Goal: Task Accomplishment & Management: Use online tool/utility

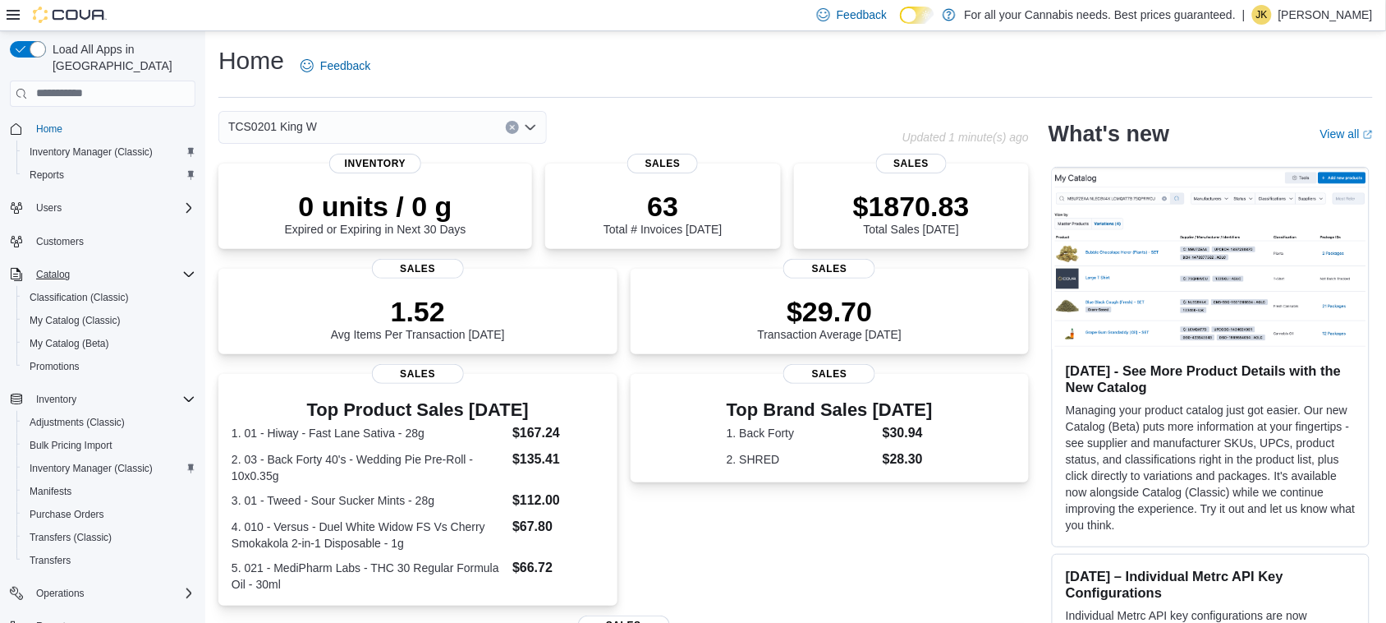
click at [186, 268] on icon "Complex example" at bounding box center [188, 274] width 13 height 13
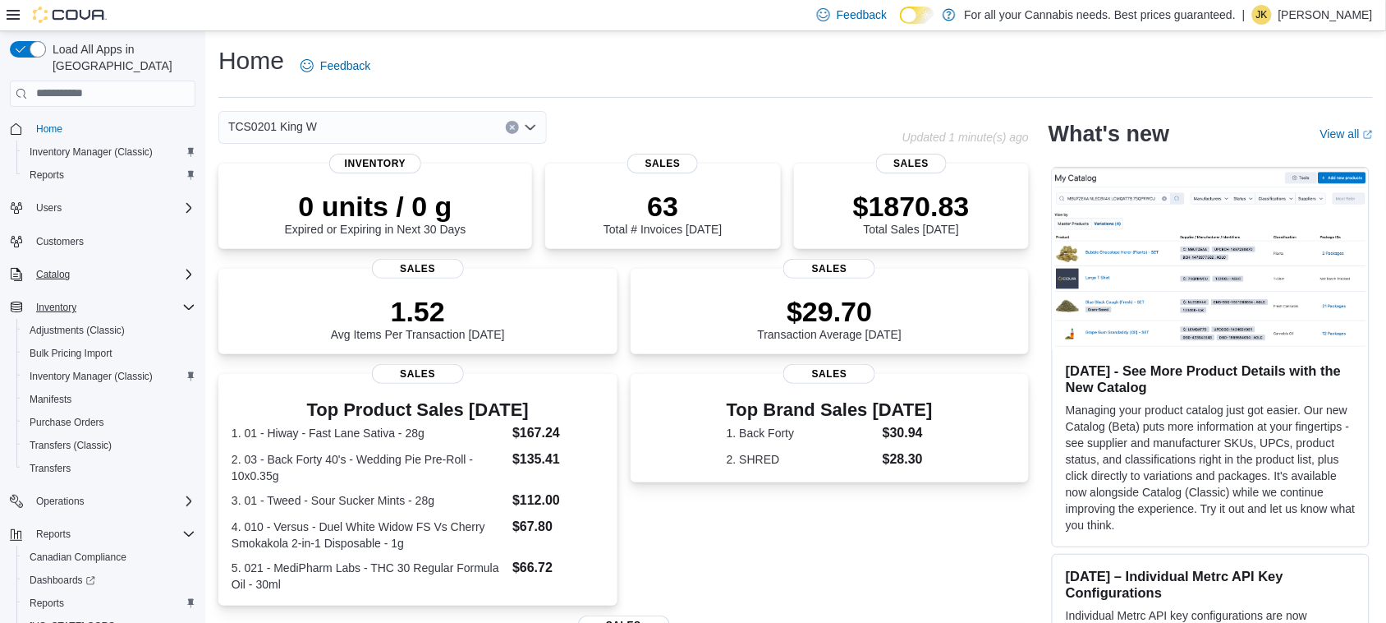
click at [191, 301] on icon "Complex example" at bounding box center [188, 307] width 13 height 13
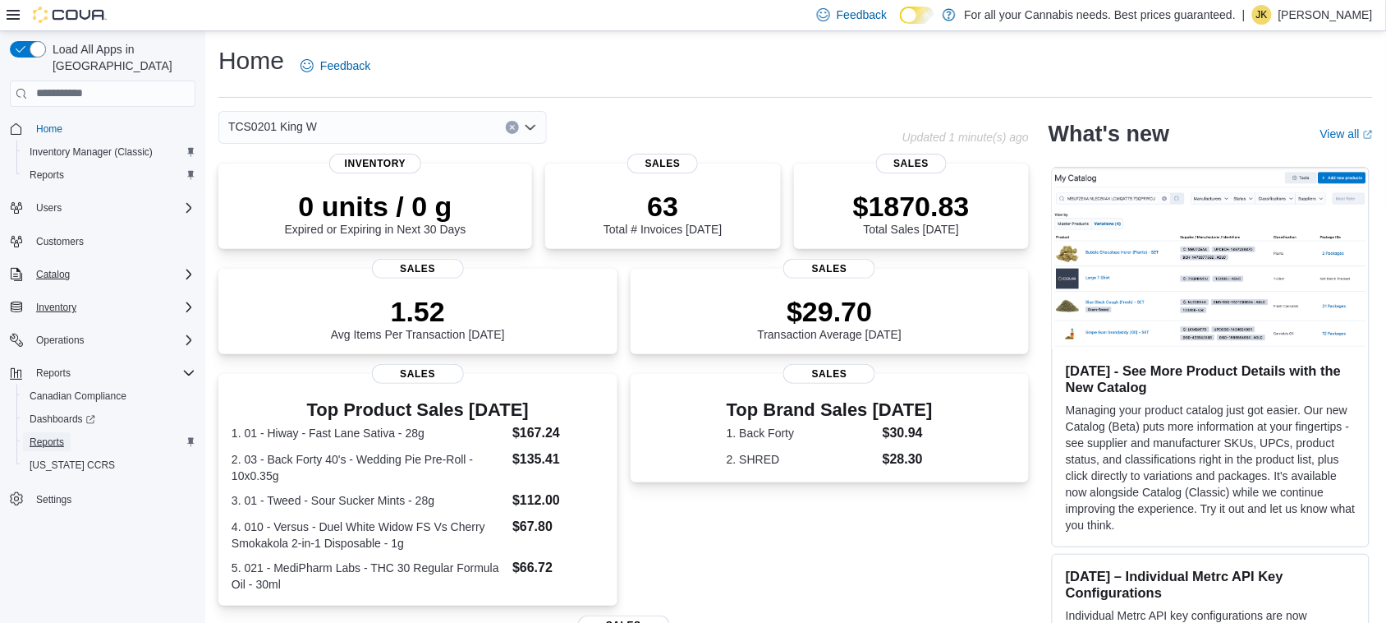
click at [38, 435] on span "Reports" at bounding box center [47, 441] width 34 height 13
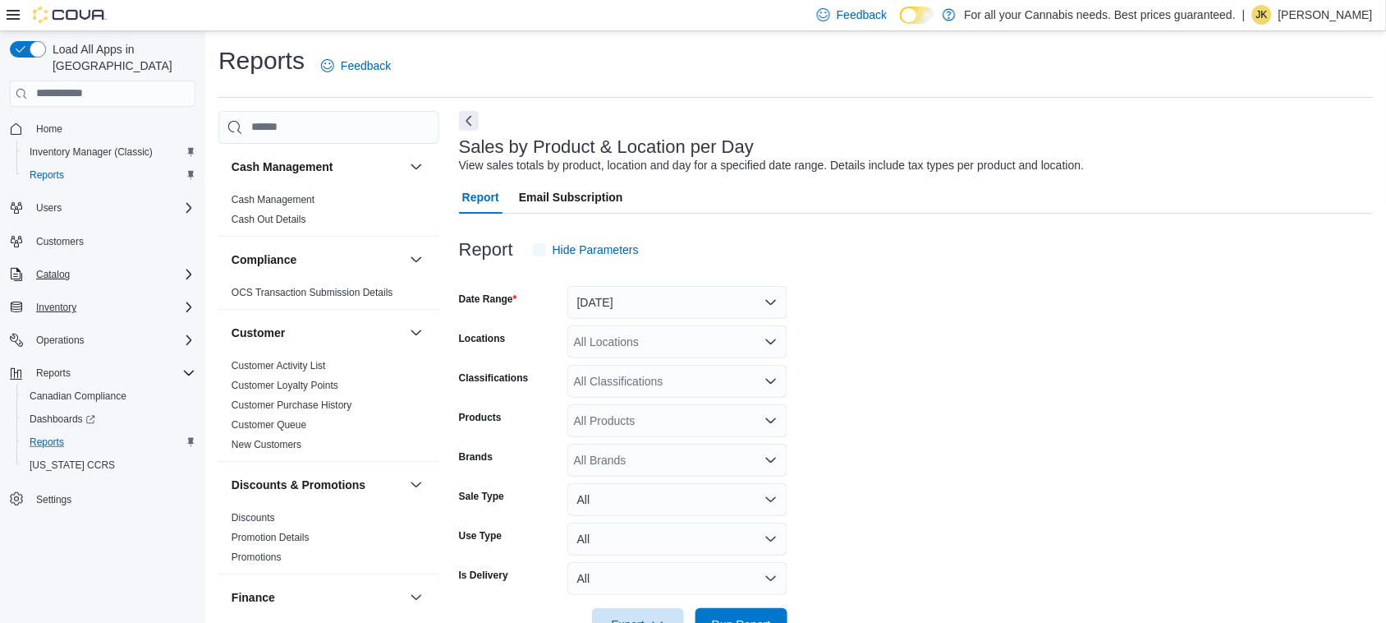
scroll to position [38, 0]
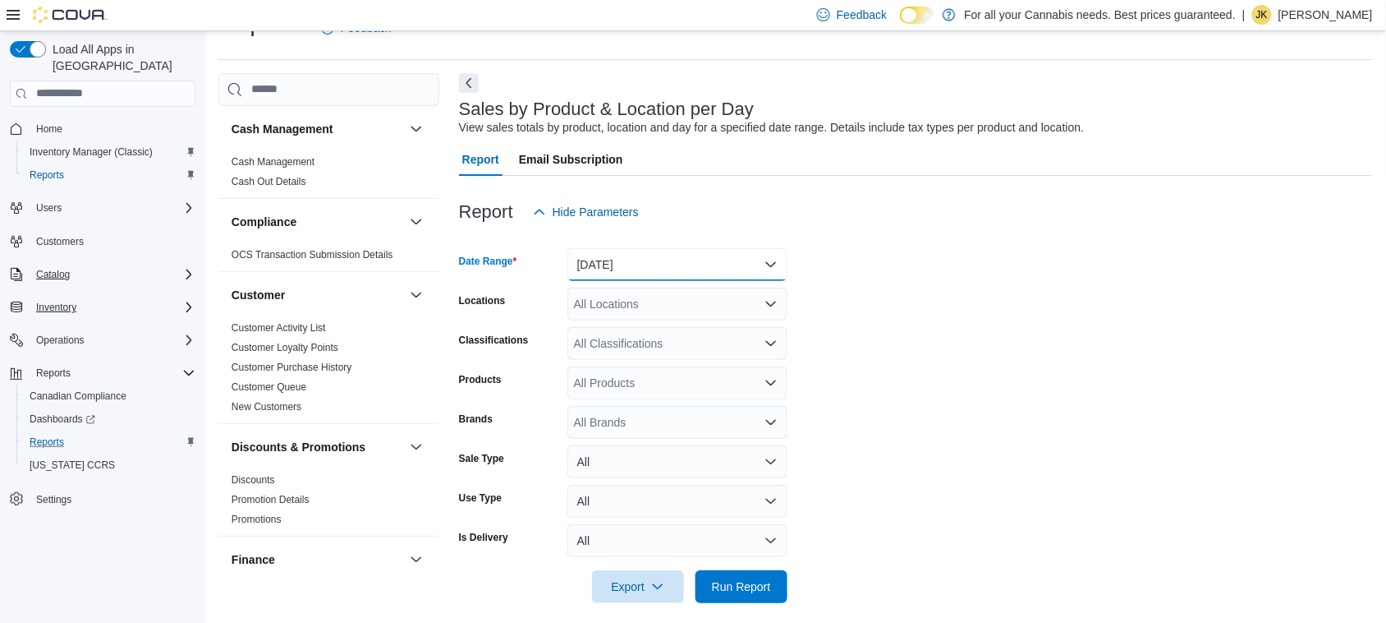
click at [645, 269] on button "Yesterday" at bounding box center [678, 264] width 220 height 33
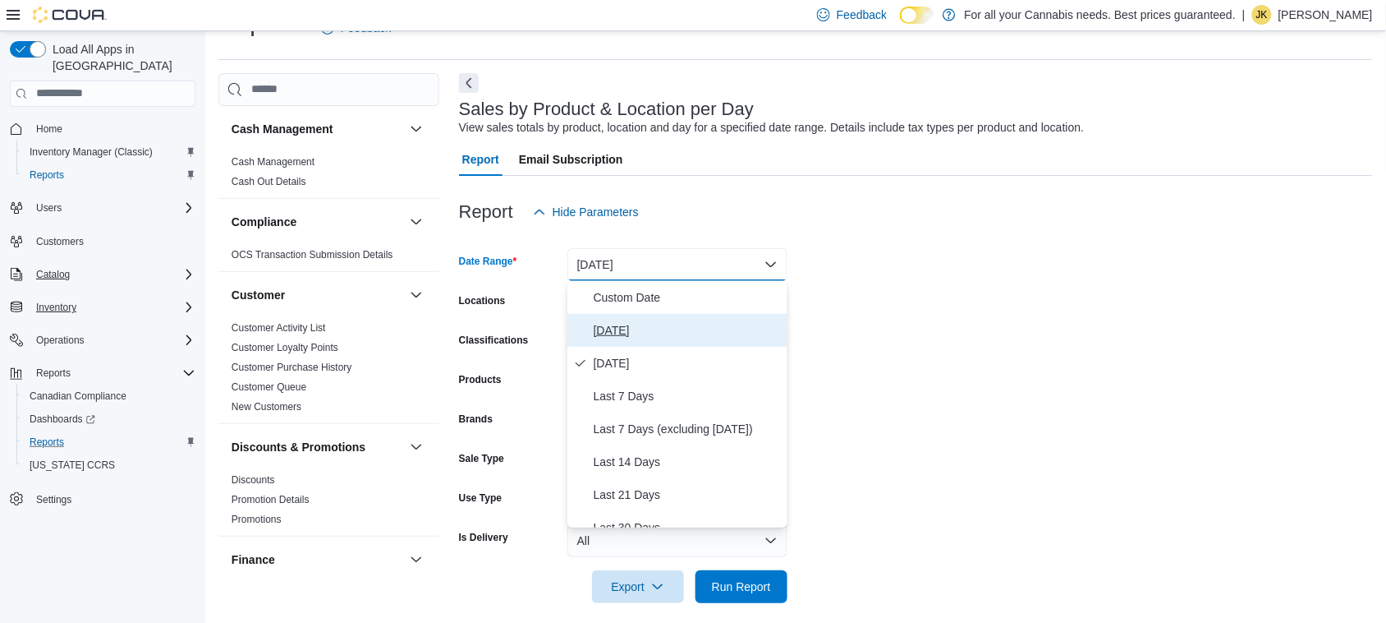
click at [662, 316] on button "Today" at bounding box center [678, 330] width 220 height 33
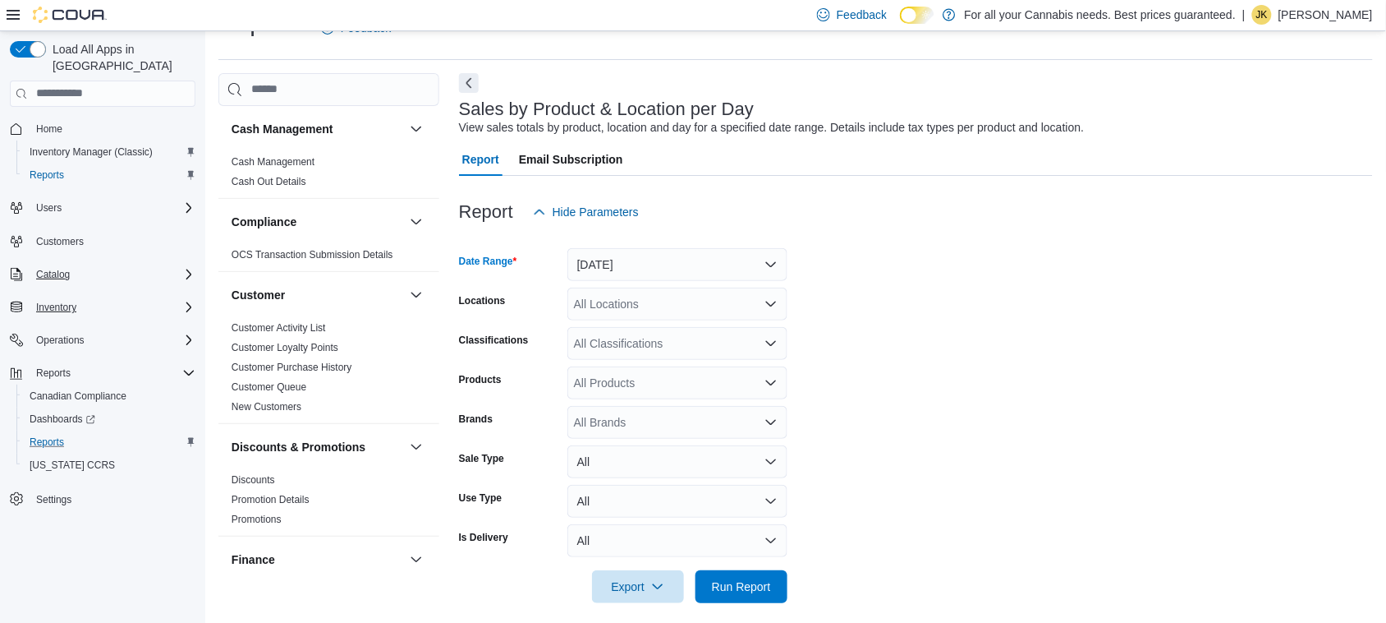
click at [635, 304] on div "All Locations" at bounding box center [678, 303] width 220 height 33
type input "***"
click at [661, 333] on span "TCS0201 King W" at bounding box center [655, 332] width 89 height 16
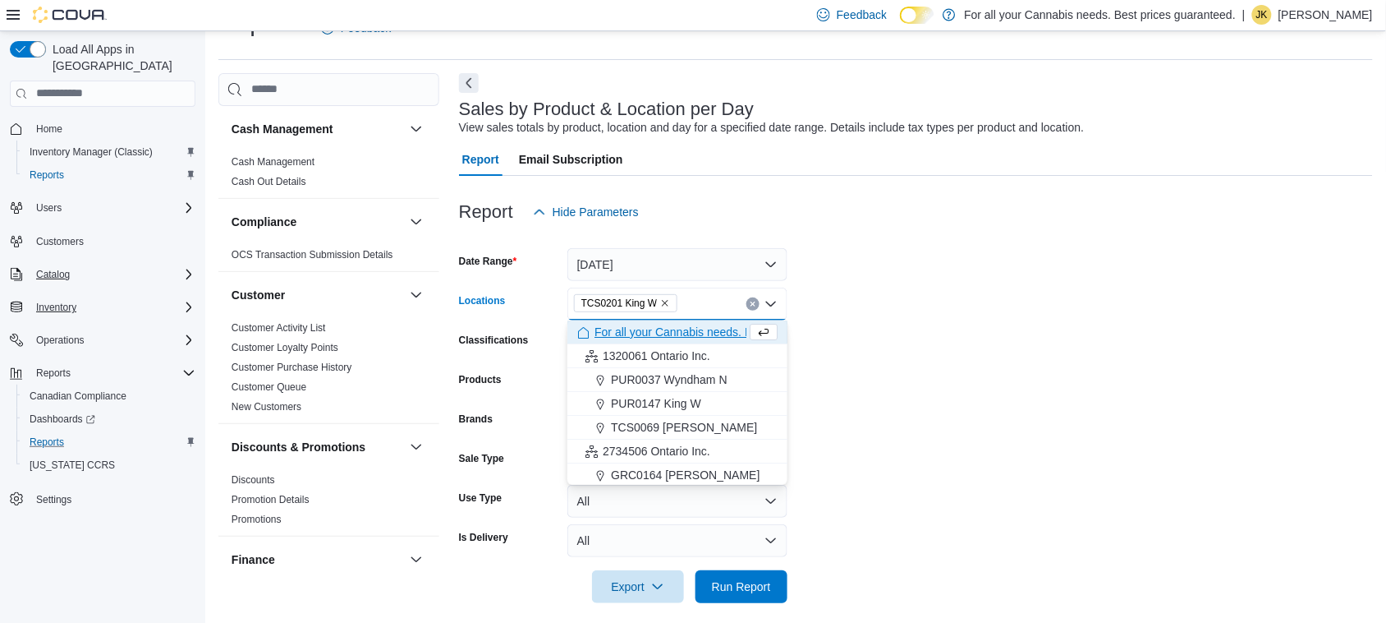
click at [958, 347] on form "Date Range Today Locations TCS0201 King W Combo box. Selected. TCS0201 King W. …" at bounding box center [916, 415] width 914 height 375
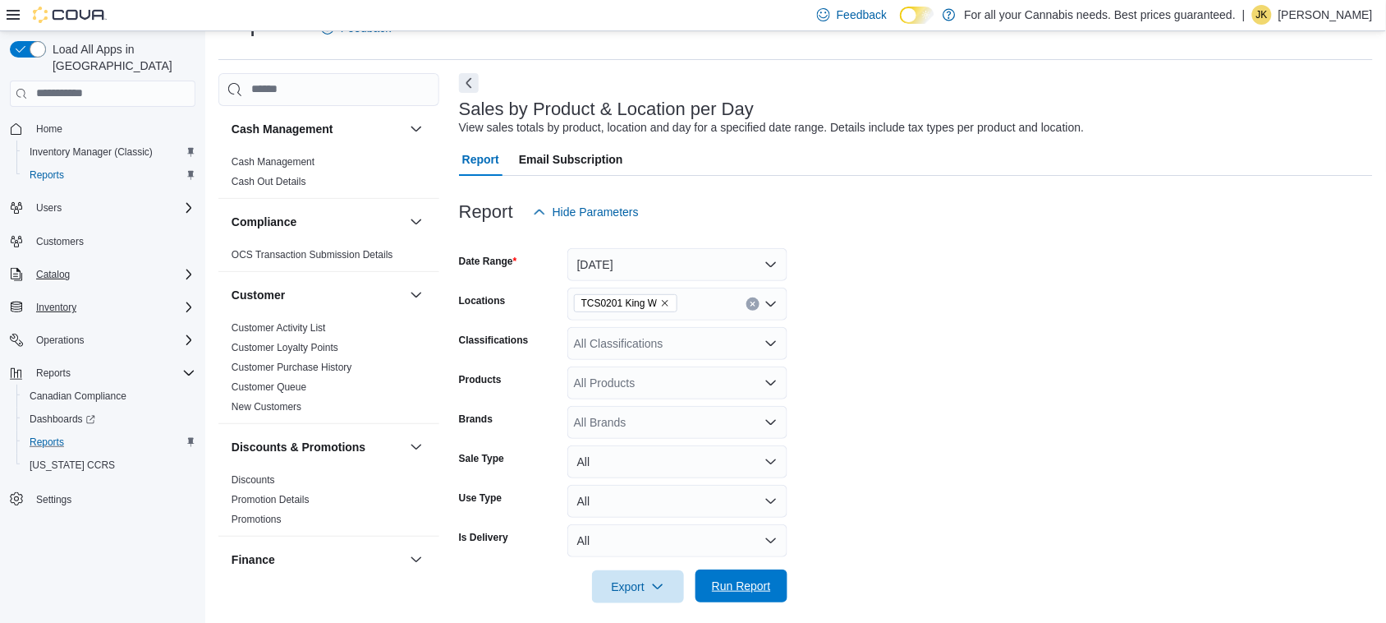
click at [782, 575] on button "Run Report" at bounding box center [742, 585] width 92 height 33
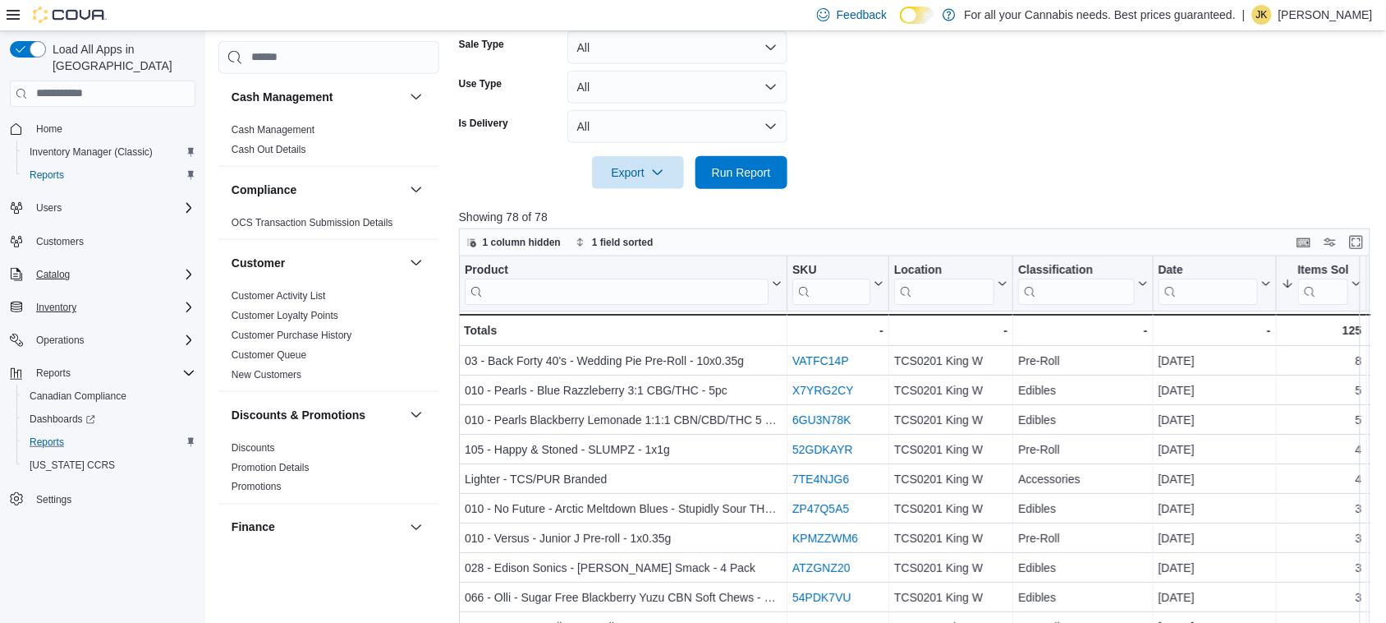
scroll to position [449, 0]
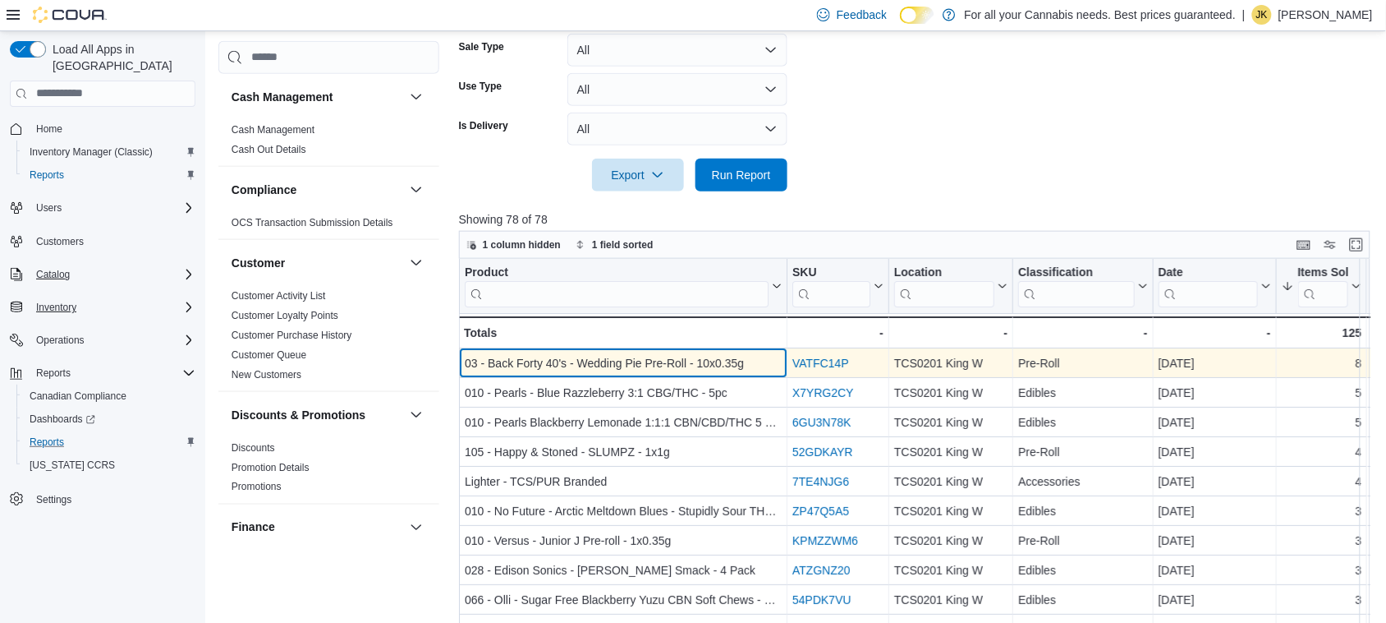
click at [695, 363] on div "03 - Back Forty 40's - Wedding Pie Pre-Roll - 10x0.35g" at bounding box center [623, 363] width 317 height 20
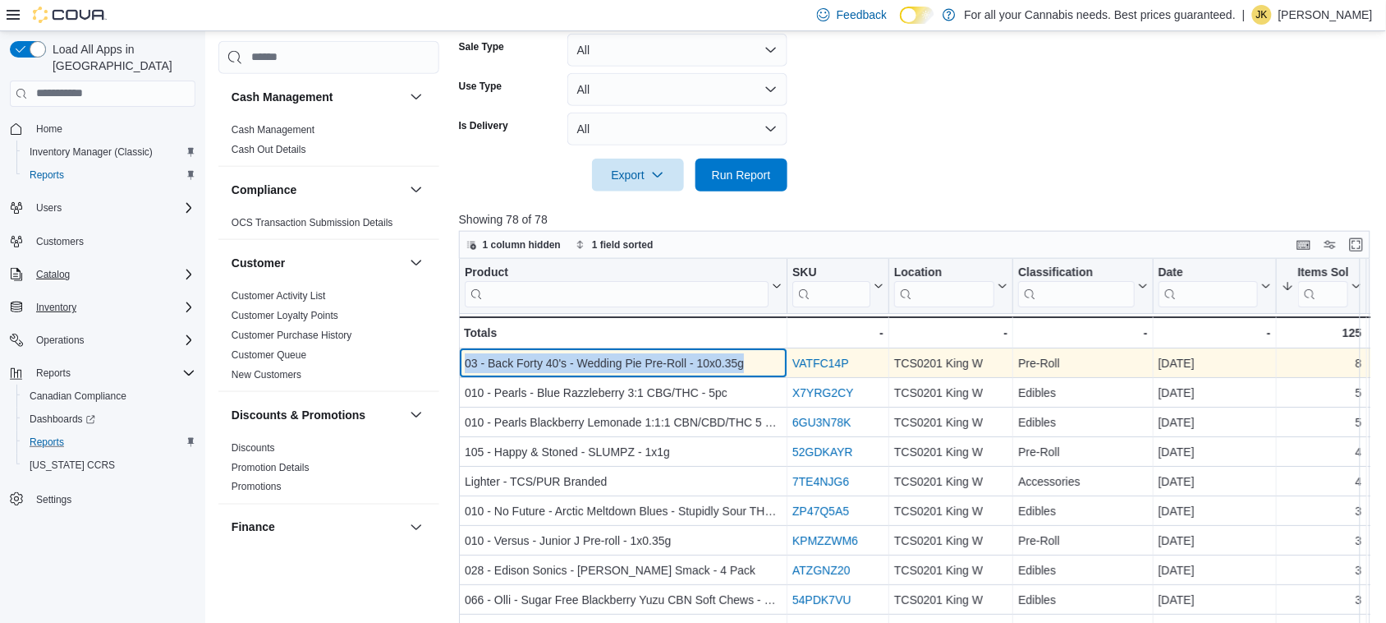
click at [695, 363] on div "03 - Back Forty 40's - Wedding Pie Pre-Roll - 10x0.35g" at bounding box center [623, 363] width 317 height 20
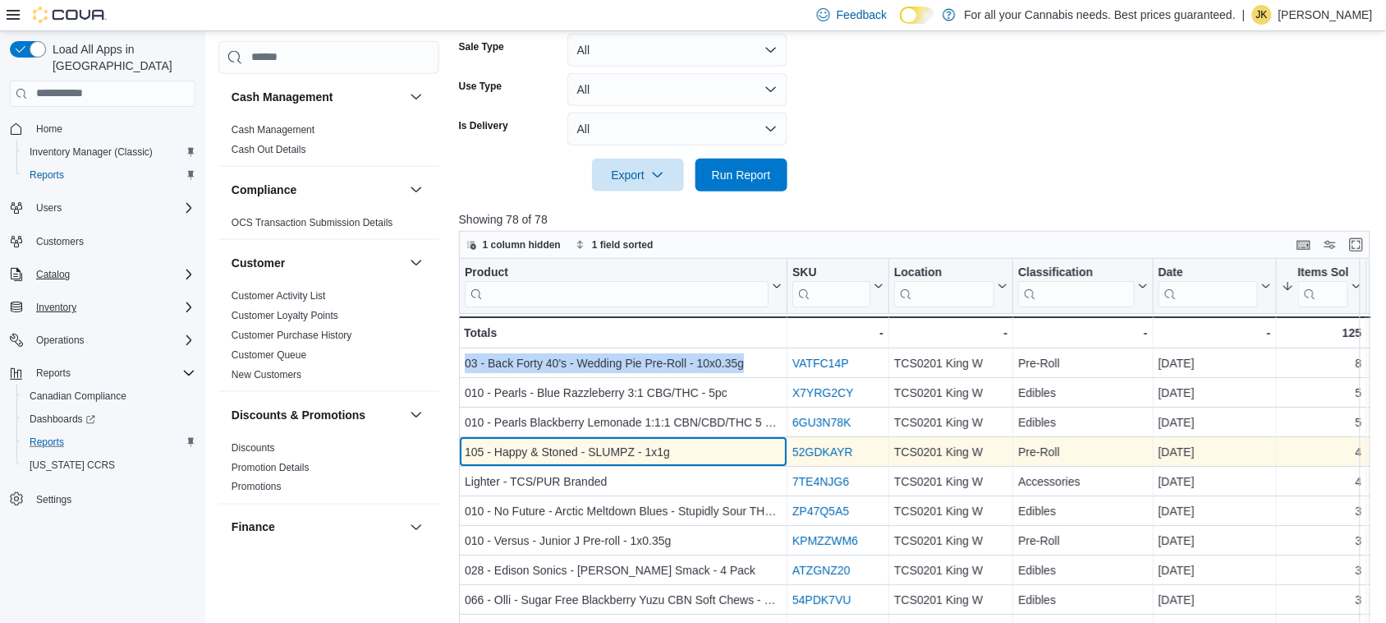
click at [612, 448] on div "105 - Happy & Stoned - SLUMPZ - 1x1g" at bounding box center [623, 452] width 317 height 20
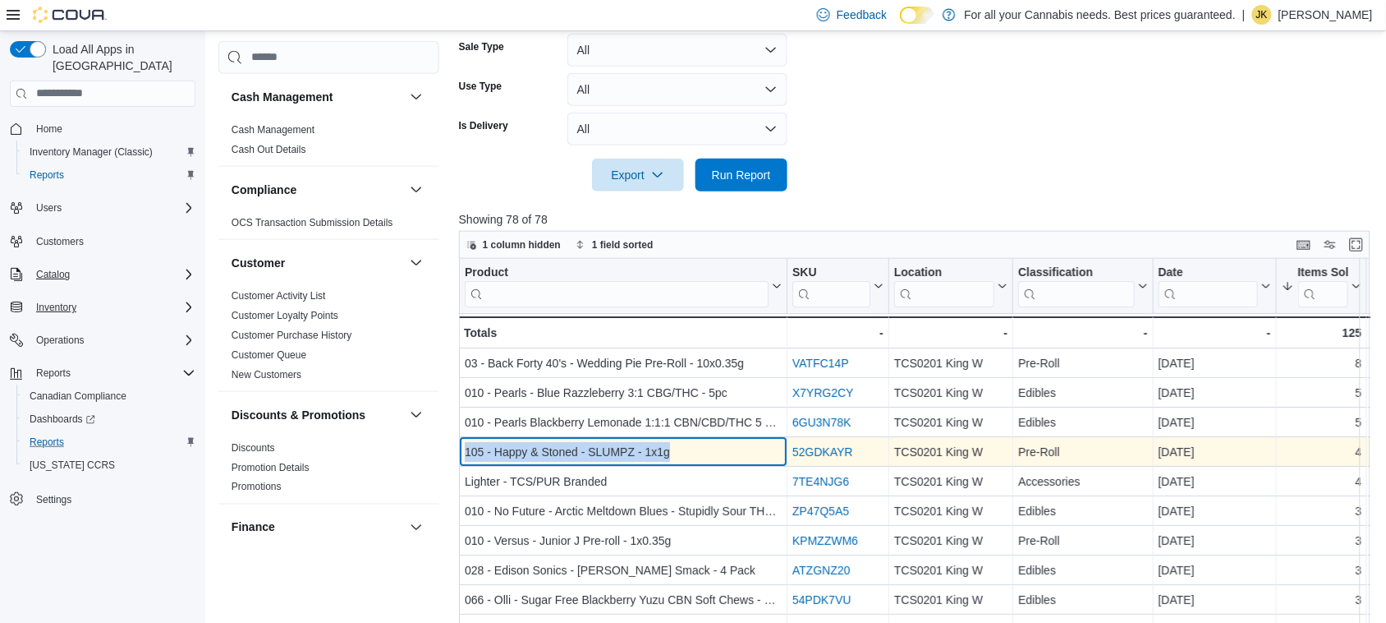
click at [612, 448] on div "105 - Happy & Stoned - SLUMPZ - 1x1g" at bounding box center [623, 452] width 317 height 20
copy div "105 - Happy & Stoned - SLUMPZ - 1x1g"
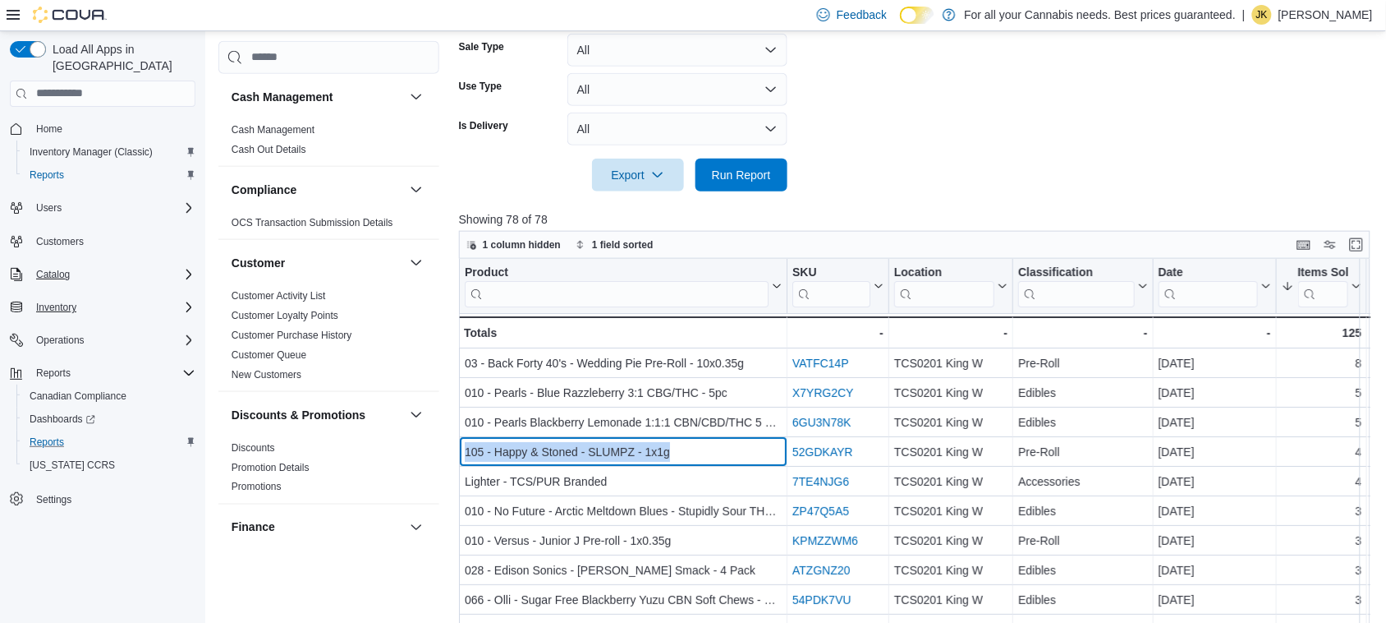
scroll to position [1098, 0]
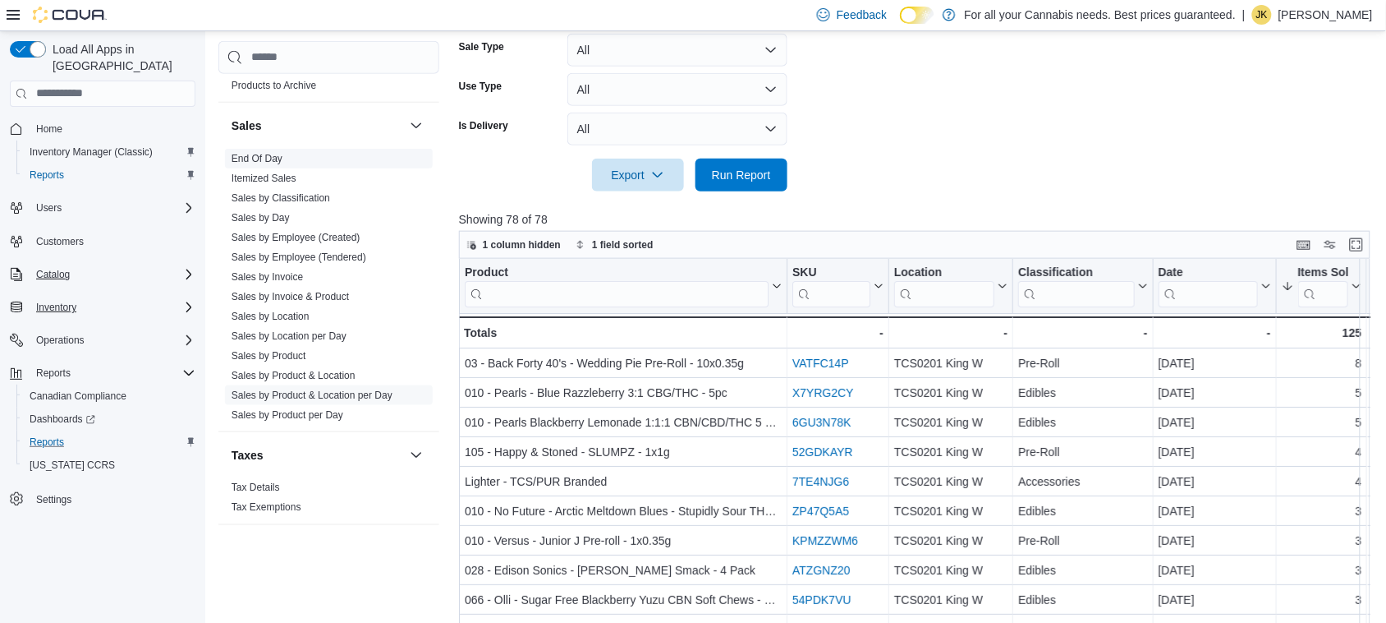
click at [284, 157] on span "End Of Day" at bounding box center [329, 159] width 208 height 20
click at [273, 157] on link "End Of Day" at bounding box center [257, 158] width 51 height 11
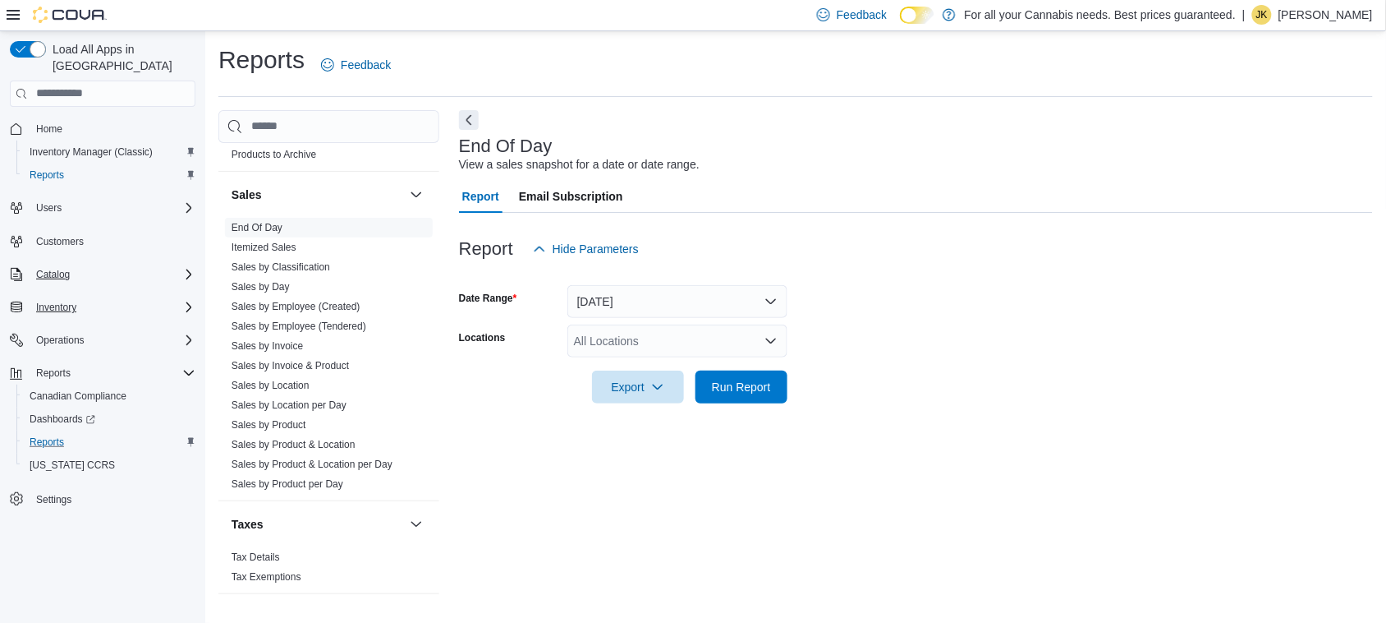
click at [653, 354] on div "All Locations" at bounding box center [678, 340] width 220 height 33
type input "***"
click at [658, 363] on span "TCS0201 King W" at bounding box center [655, 369] width 89 height 16
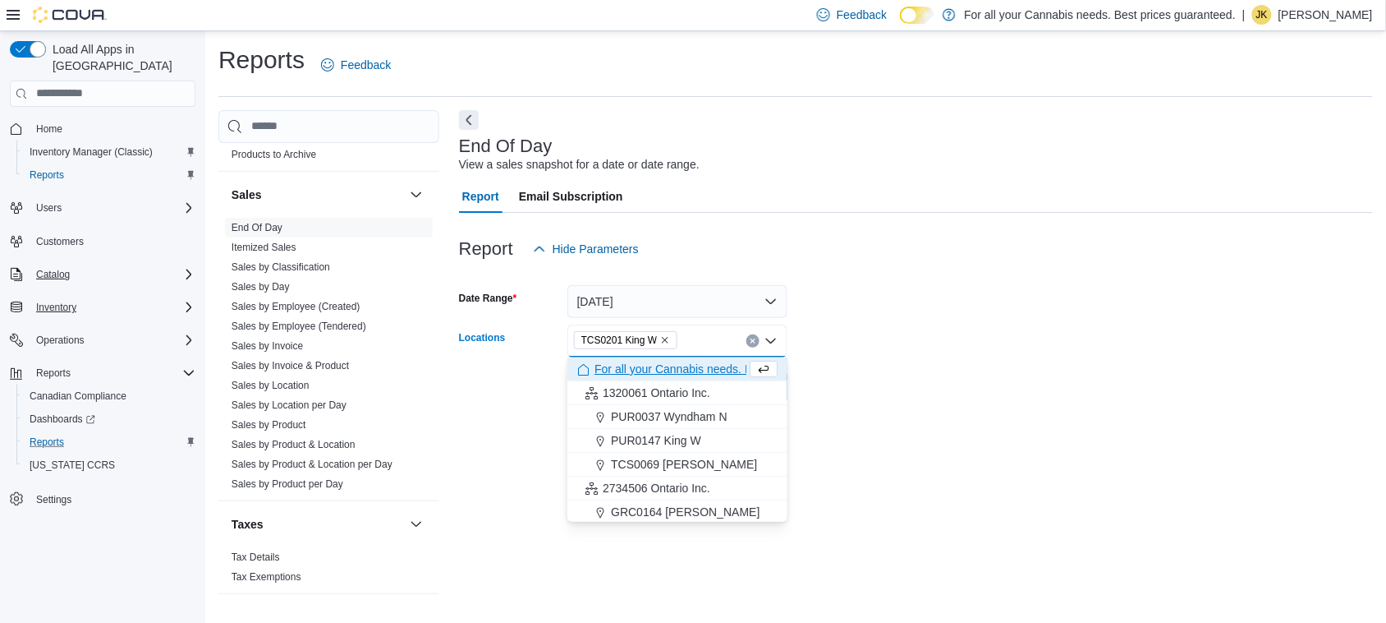
click at [888, 304] on form "Date Range Today Locations TCS0201 King W Combo box. Selected. TCS0201 King W. …" at bounding box center [916, 334] width 914 height 138
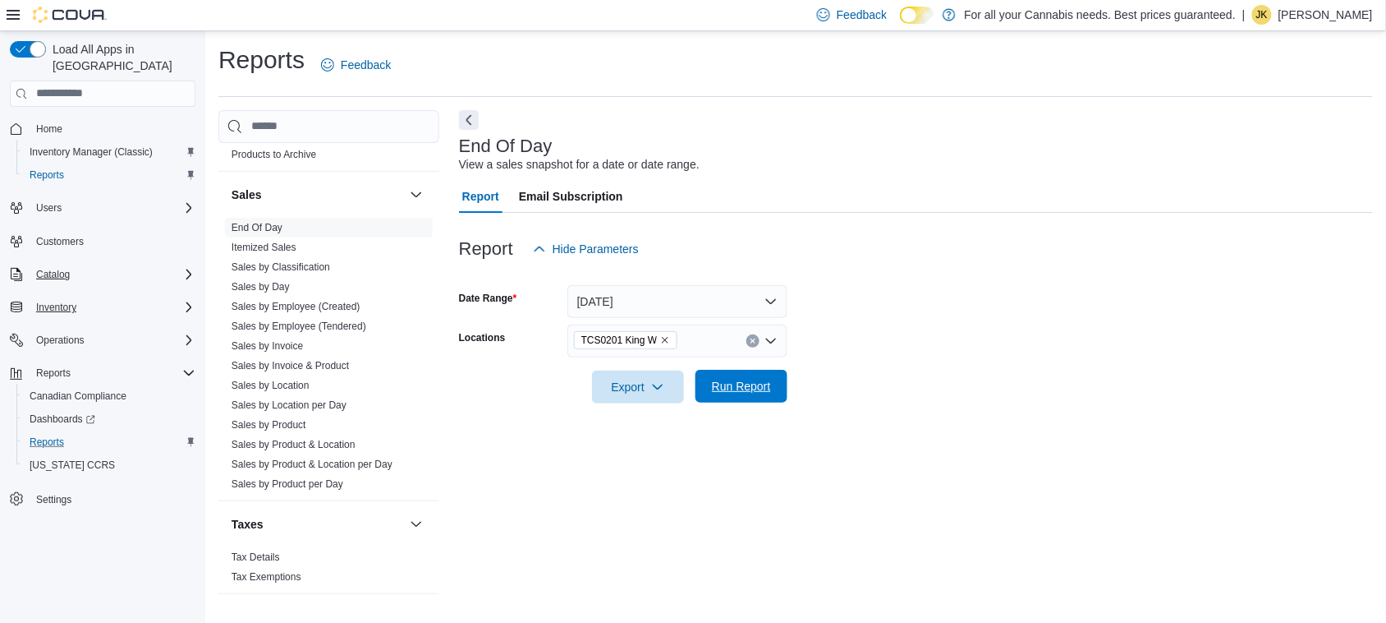
click at [781, 380] on button "Run Report" at bounding box center [742, 386] width 92 height 33
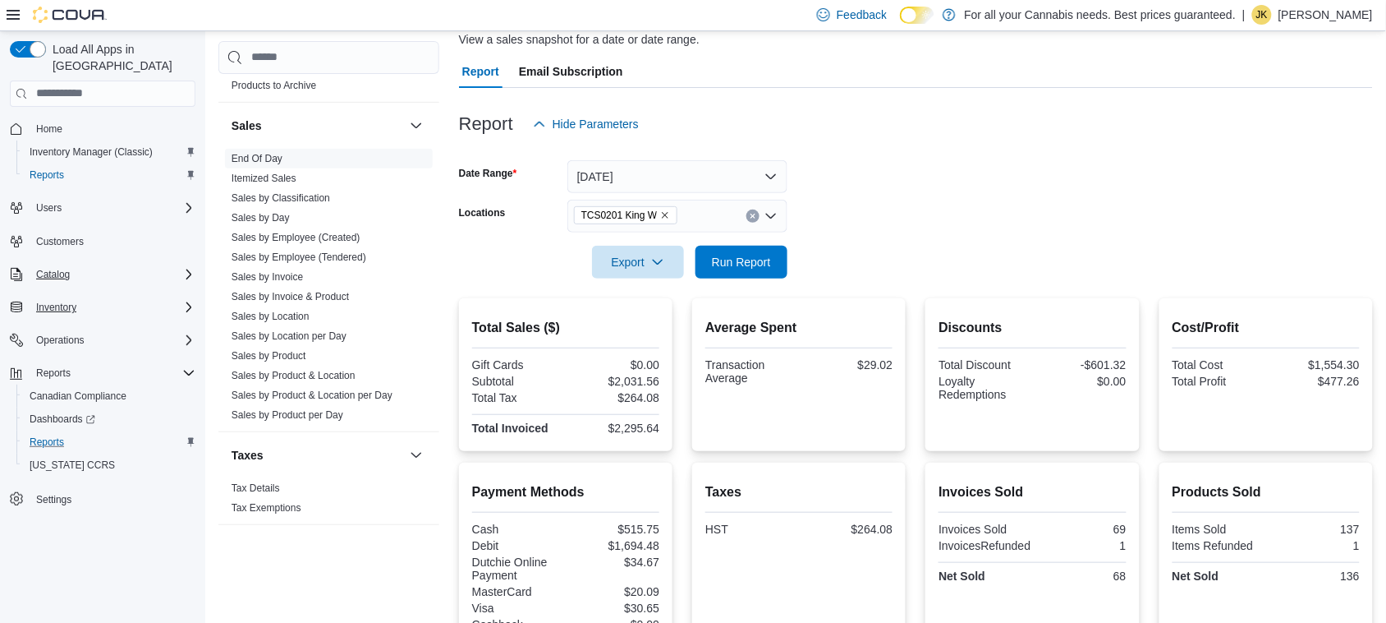
scroll to position [131, 0]
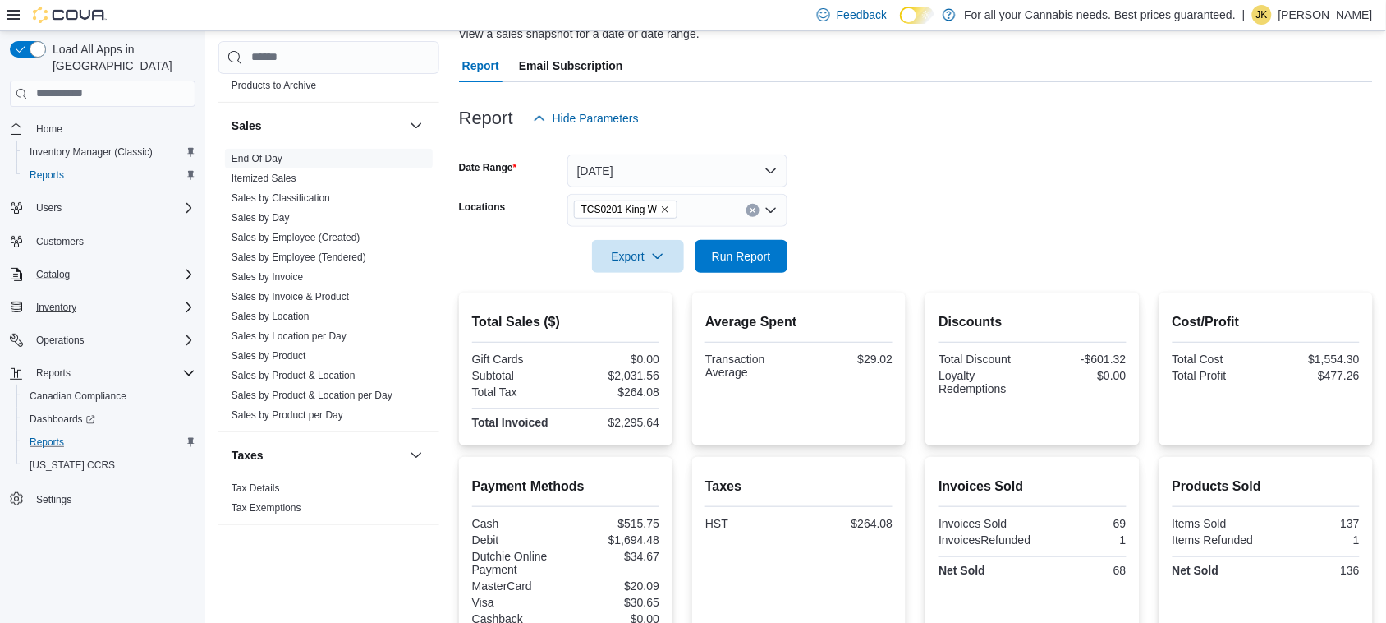
click at [750, 205] on button "Clear input" at bounding box center [753, 210] width 13 height 13
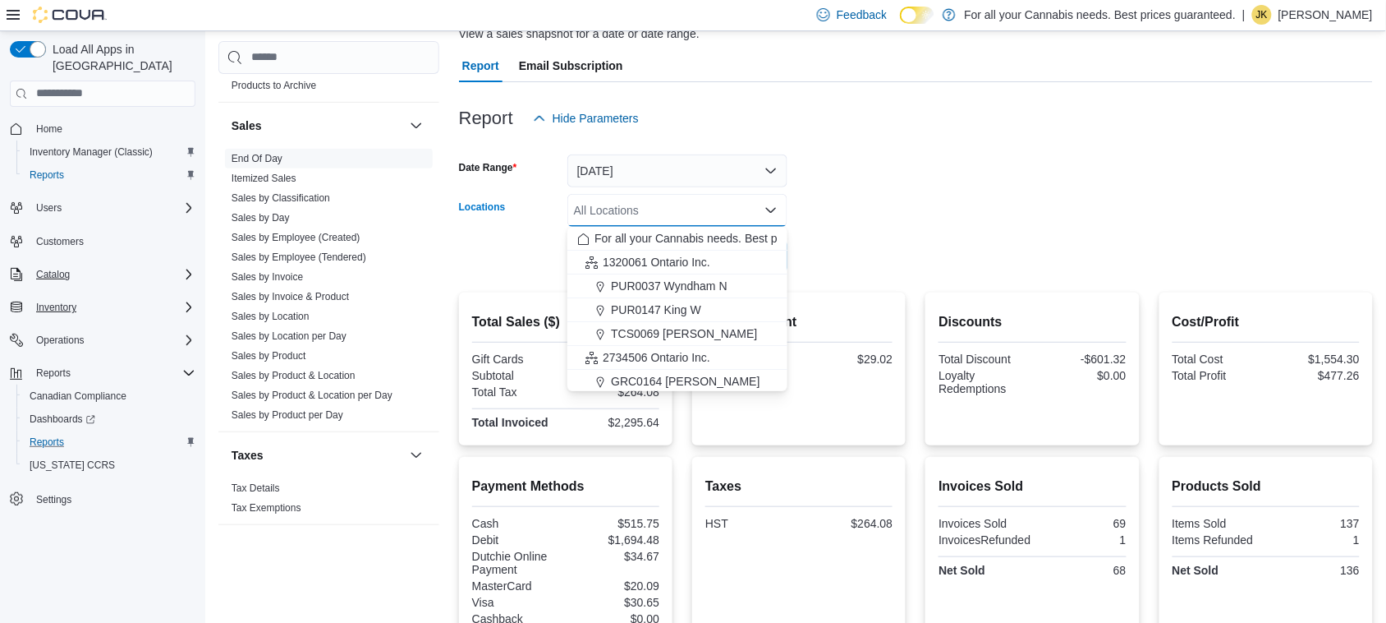
click at [912, 152] on div at bounding box center [916, 145] width 914 height 20
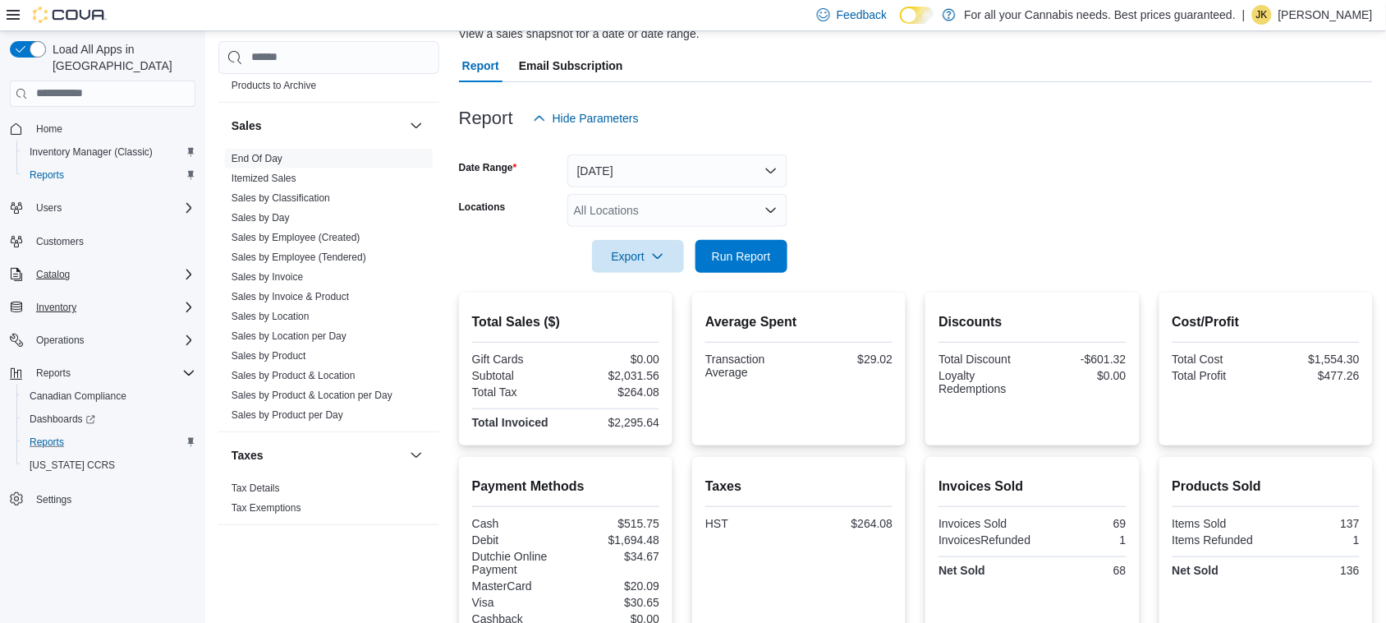
click at [936, 161] on form "Date Range Today Locations All Locations Export Run Report" at bounding box center [916, 204] width 914 height 138
